Goal: Information Seeking & Learning: Learn about a topic

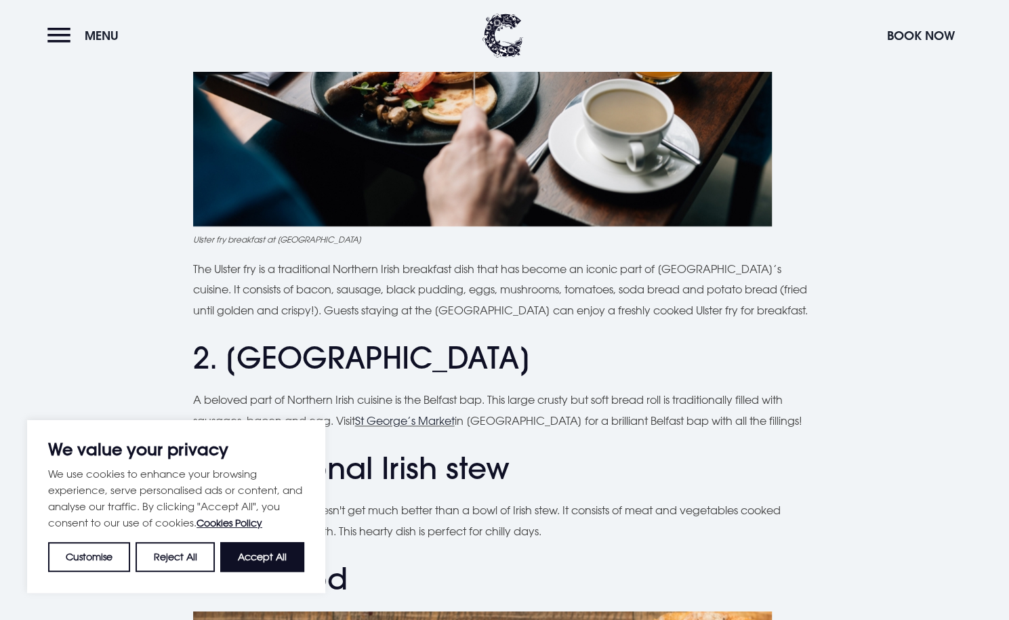
scroll to position [822, 0]
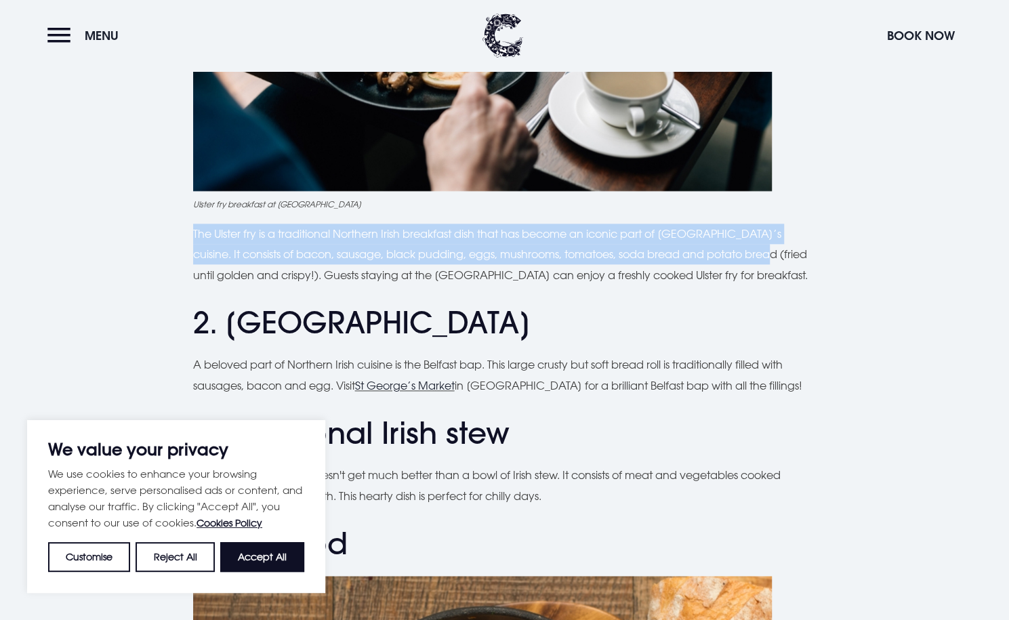
drag, startPoint x: 191, startPoint y: 231, endPoint x: 736, endPoint y: 254, distance: 545.8
copy p "The Ulster fry is a traditional Northern Irish breakfast dish that has become a…"
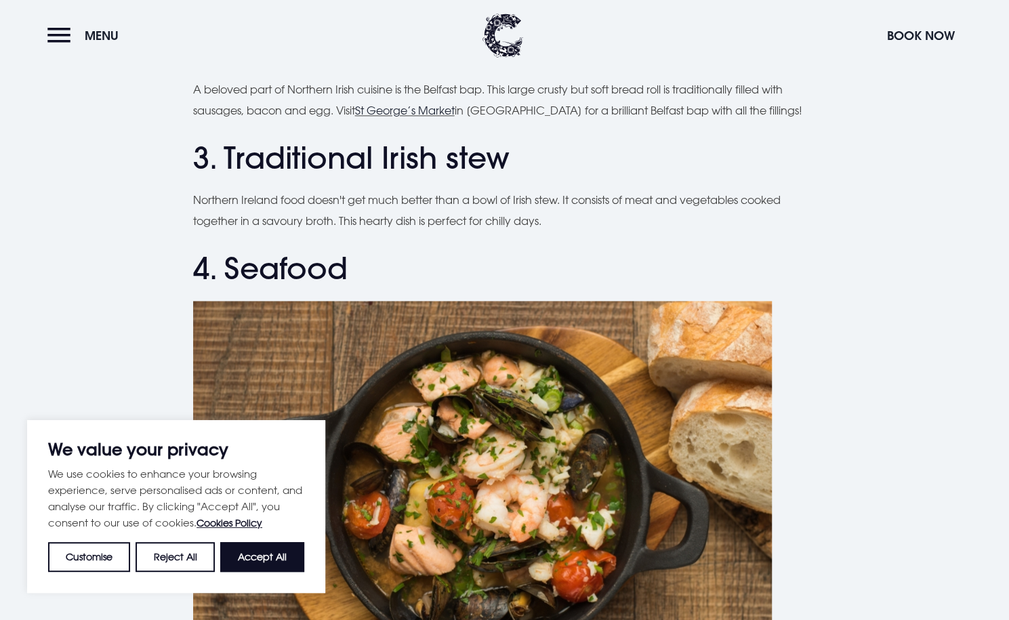
scroll to position [1018, 0]
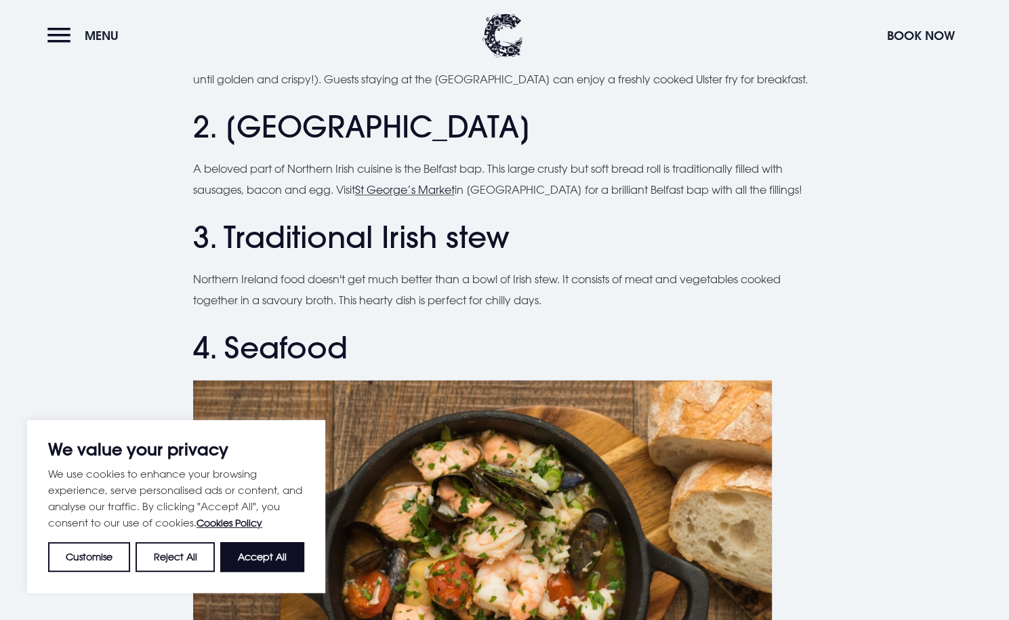
click at [540, 178] on p "A beloved part of Northern Irish cuisine is the Belfast bap. This large crusty …" at bounding box center [504, 179] width 623 height 41
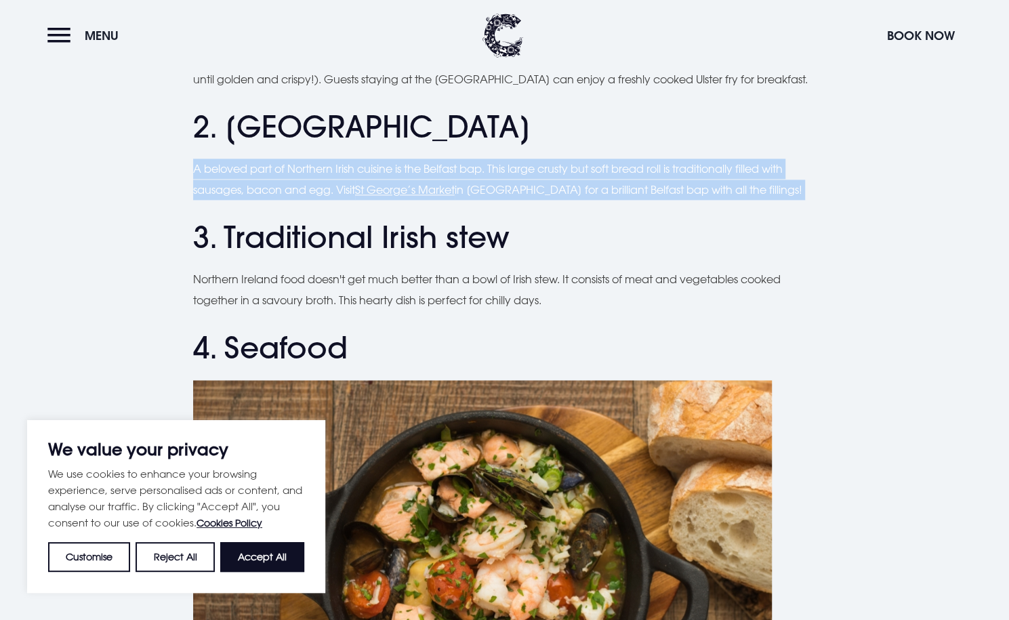
click at [540, 178] on p "A beloved part of Northern Irish cuisine is the Belfast bap. This large crusty …" at bounding box center [504, 179] width 623 height 41
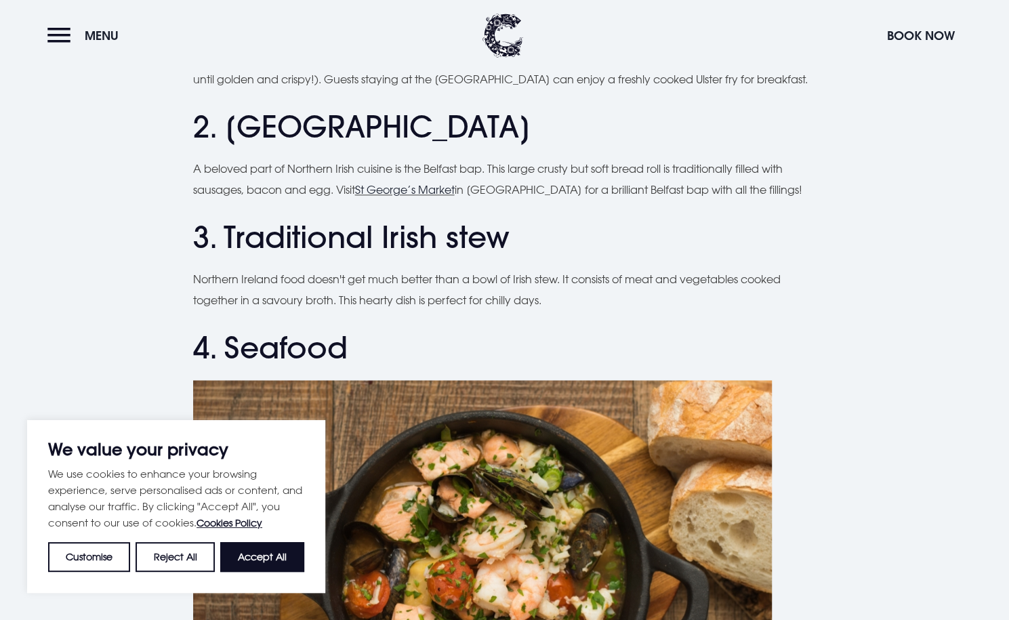
drag, startPoint x: 679, startPoint y: 169, endPoint x: 337, endPoint y: 182, distance: 342.3
click at [337, 182] on p "A beloved part of Northern Irish cuisine is the Belfast bap. This large crusty …" at bounding box center [504, 179] width 623 height 41
copy p "traditionally filled with sausages, bacon and egg."
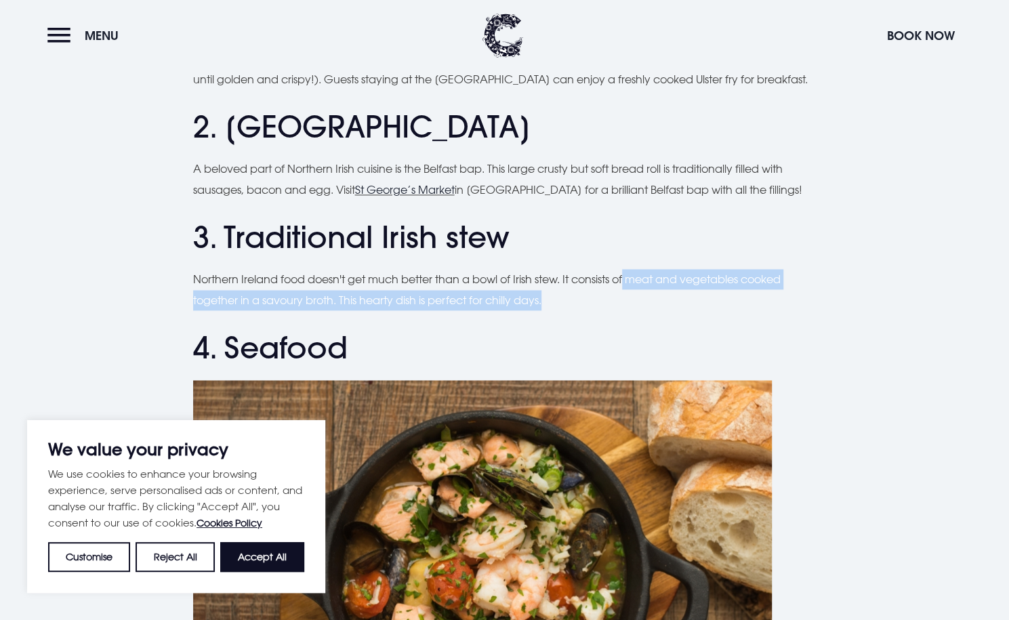
drag, startPoint x: 633, startPoint y: 281, endPoint x: 584, endPoint y: 292, distance: 50.0
click at [584, 292] on p "Northern Ireland food doesn't get much better than a bowl of Irish stew. It con…" at bounding box center [504, 289] width 623 height 41
copy p "meat and vegetables cooked together in a savoury broth. This hearty dish is per…"
